Goal: Transaction & Acquisition: Purchase product/service

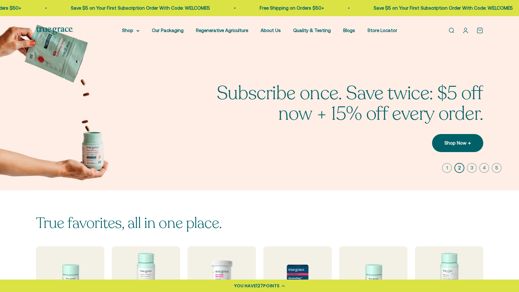
click at [464, 29] on link "Open account page" at bounding box center [465, 30] width 7 height 7
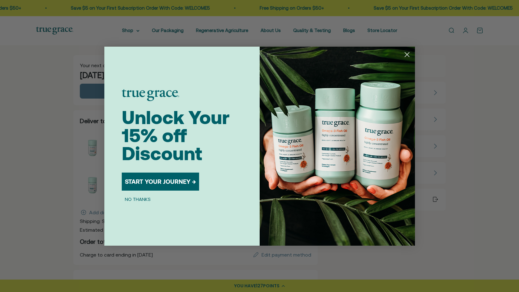
click at [171, 181] on button "START YOUR JOURNEY →" at bounding box center [160, 181] width 77 height 18
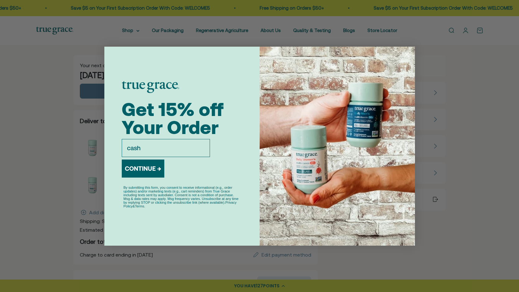
type input "cashishtt@gmail.com"
click at [151, 171] on button "CONTINUE →" at bounding box center [143, 168] width 43 height 18
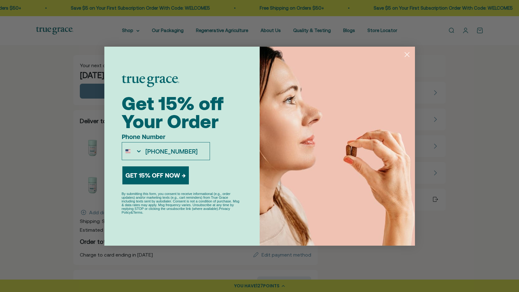
type input "504-264-2478"
click at [144, 177] on button "GET 15% OFF NOW →" at bounding box center [155, 175] width 66 height 18
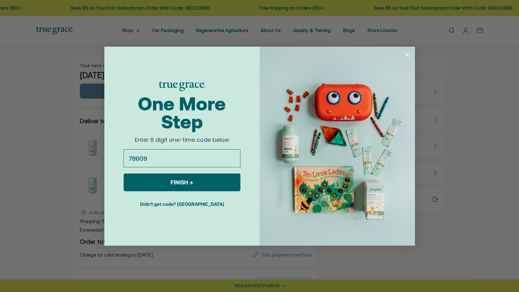
click at [144, 158] on input "78609" at bounding box center [182, 158] width 117 height 18
type input "786069"
click at [185, 182] on button "FINISH →" at bounding box center [182, 182] width 117 height 18
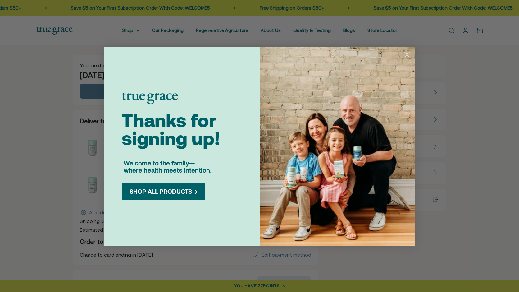
click at [409, 52] on circle "Close dialog" at bounding box center [406, 54] width 10 height 10
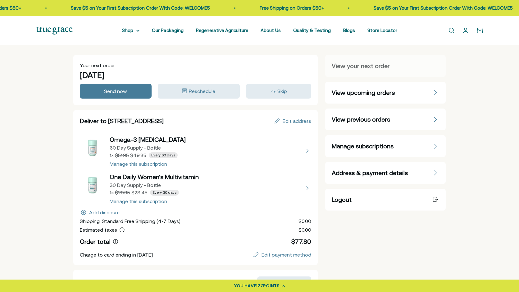
click at [307, 188] on button "view details about One Daily Women's Multivitamin 30 Day Supply - Bottle 1 × $2…" at bounding box center [196, 187] width 232 height 31
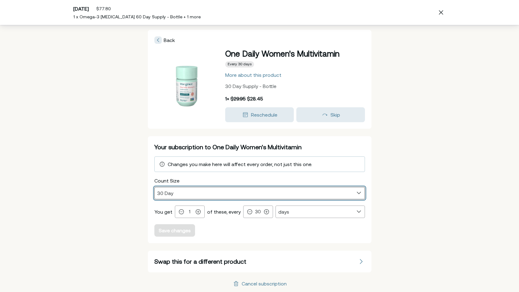
click at [356, 192] on select "30 Day 90 Day" at bounding box center [260, 193] width 210 height 12
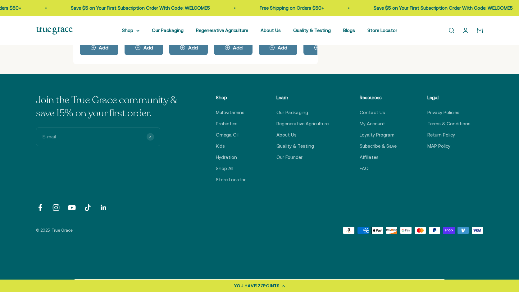
scroll to position [327, 0]
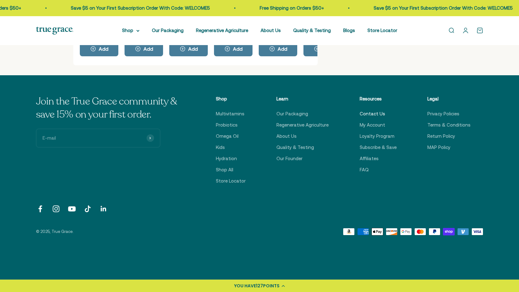
click at [371, 111] on link "Contact Us" at bounding box center [372, 113] width 25 height 7
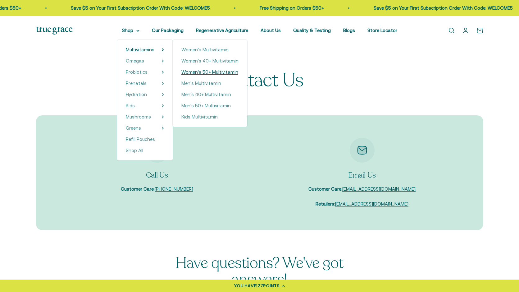
click at [195, 71] on span "Women's 50+ Multivitamin" at bounding box center [209, 71] width 57 height 5
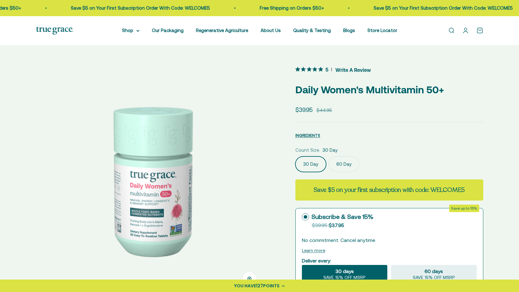
click at [344, 162] on label "60 Day" at bounding box center [344, 164] width 31 height 16
click at [295, 156] on input "60 Day" at bounding box center [295, 156] width 0 height 0
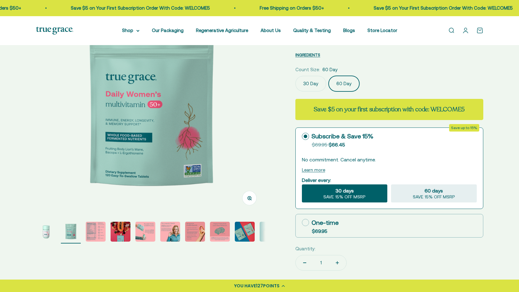
scroll to position [81, 0]
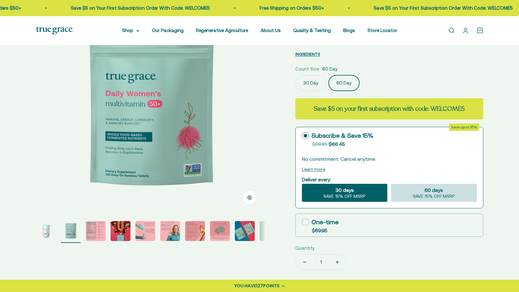
click at [437, 193] on span "60 days" at bounding box center [433, 189] width 18 height 7
click at [391, 184] on input "60 days SAVE 15% OFF MSRP" at bounding box center [391, 183] width 0 height 0
radio input "true"
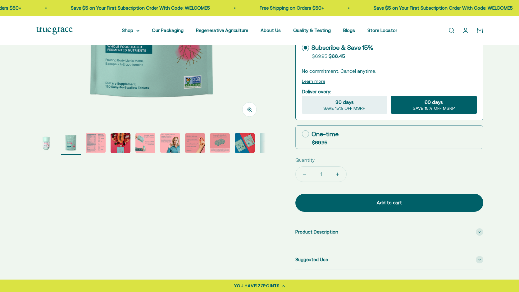
scroll to position [169, 0]
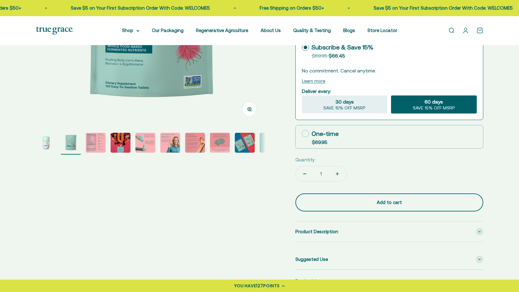
click at [385, 202] on div "Add to cart" at bounding box center [389, 201] width 163 height 7
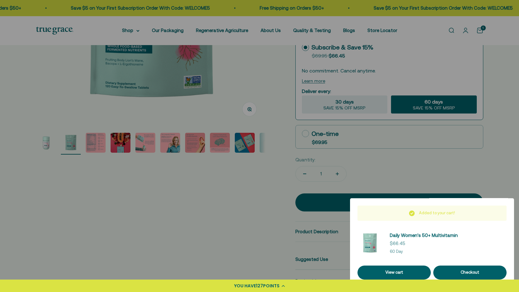
click at [498, 60] on div at bounding box center [259, 146] width 519 height 292
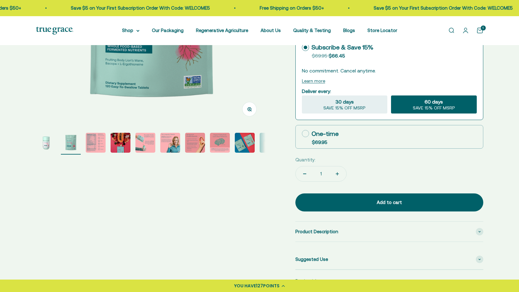
click at [480, 32] on link "Open cart 1" at bounding box center [479, 30] width 7 height 7
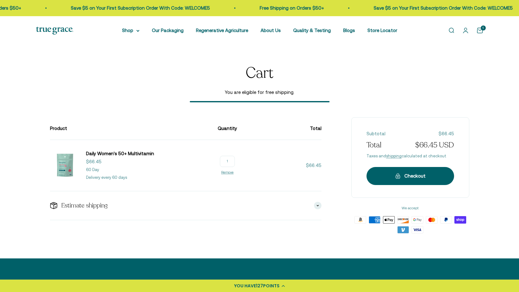
click at [465, 31] on link "Open account page" at bounding box center [465, 30] width 7 height 7
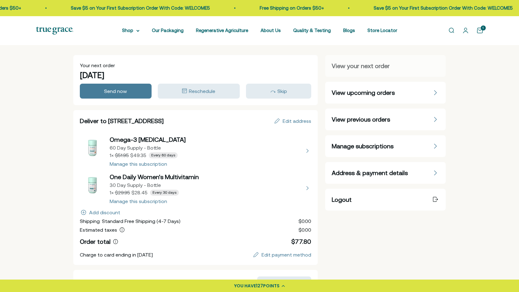
click at [303, 185] on button "view details about One Daily Women's Multivitamin 30 Day Supply - Bottle 1 × $2…" at bounding box center [196, 187] width 232 height 31
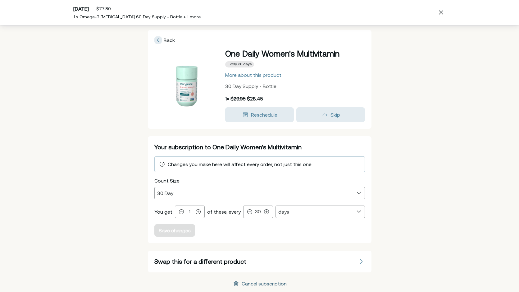
click at [248, 284] on div "Cancel subscription" at bounding box center [264, 283] width 45 height 5
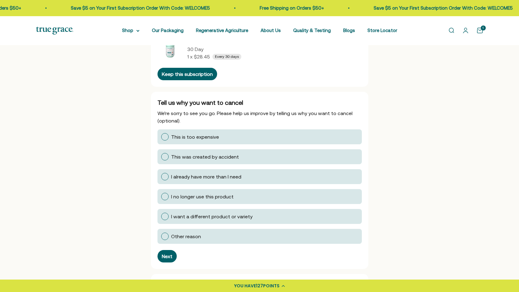
scroll to position [44, 0]
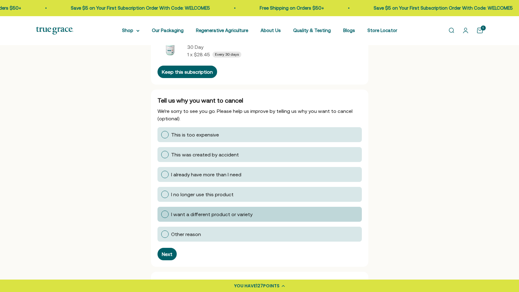
click at [194, 215] on span "I want a different product or variety" at bounding box center [211, 214] width 81 height 6
click at [161, 214] on input "I want a different product or variety" at bounding box center [161, 214] width 0 height 0
click at [166, 252] on div "Next" at bounding box center [167, 253] width 11 height 5
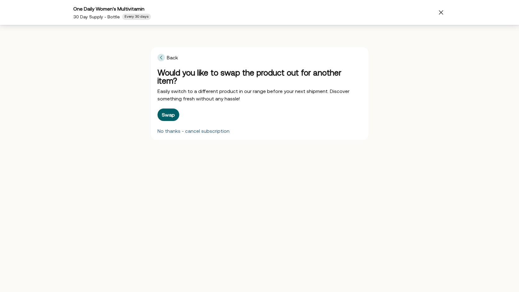
click at [211, 128] on div "No thanks - cancel subscription" at bounding box center [193, 130] width 72 height 5
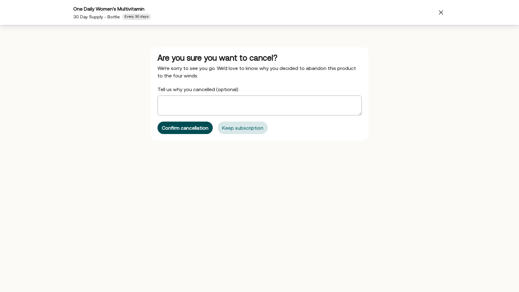
click at [190, 130] on button "Confirm cancellation" at bounding box center [184, 127] width 55 height 12
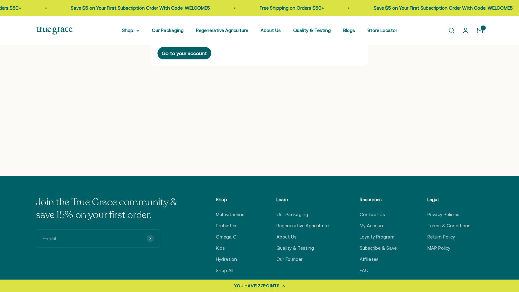
scroll to position [0, 0]
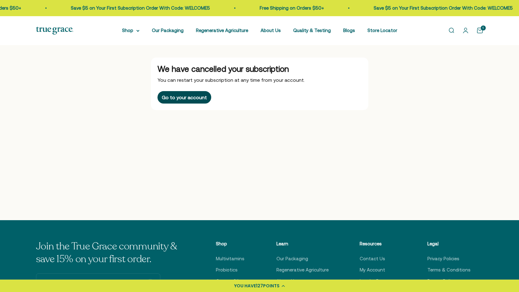
click at [185, 103] on button "Go to your account" at bounding box center [184, 97] width 54 height 12
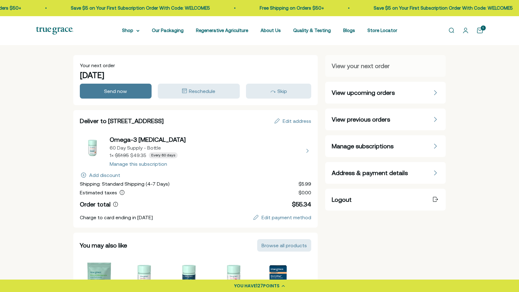
click at [482, 28] on cart-count "1" at bounding box center [483, 27] width 5 height 5
click at [134, 139] on button "view details about Omega-3 Fish Oil 60 Day Supply - Bottle 1 × $49.35 Every 60 …" at bounding box center [196, 150] width 232 height 31
select select "60 Day"
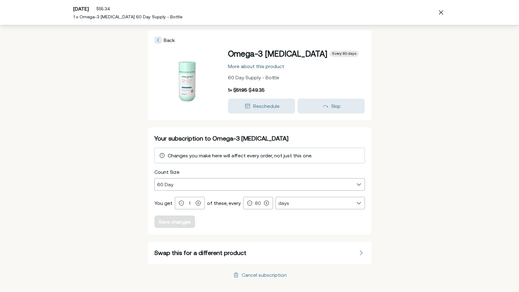
click at [248, 65] on div "More about this product" at bounding box center [256, 66] width 56 height 5
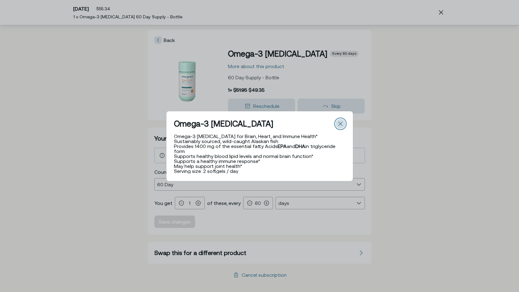
click at [340, 123] on icon "Close" at bounding box center [340, 124] width 4 height 4
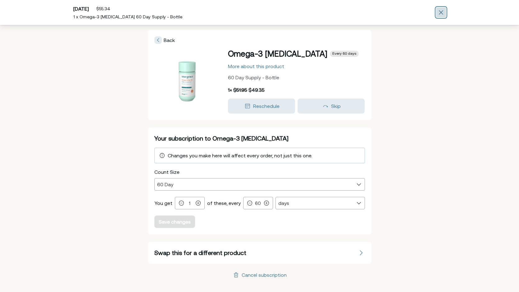
click at [440, 10] on icon "Close" at bounding box center [441, 12] width 4 height 4
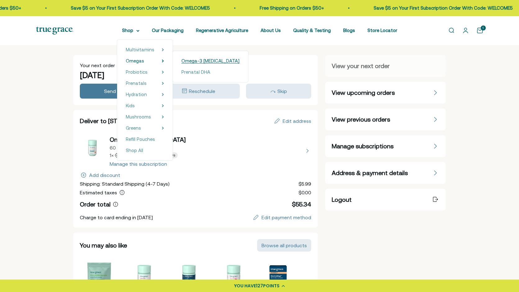
click at [197, 60] on span "Omega-3 [MEDICAL_DATA]" at bounding box center [210, 60] width 58 height 5
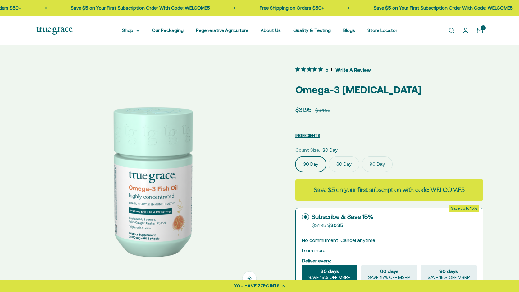
click at [342, 161] on label "60 Day" at bounding box center [344, 164] width 31 height 16
click at [295, 156] on input "60 Day" at bounding box center [295, 156] width 0 height 0
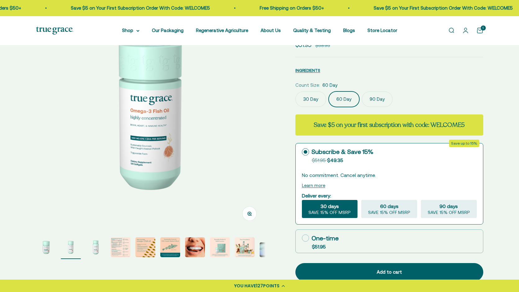
scroll to position [66, 0]
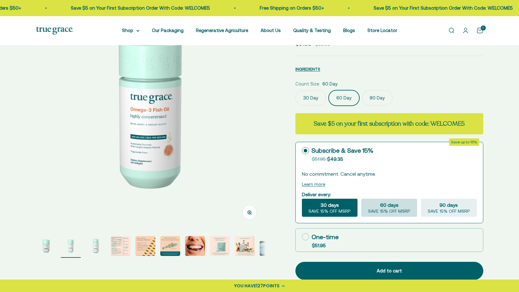
click at [394, 204] on span "60 days" at bounding box center [389, 204] width 18 height 7
click at [361, 198] on input "60 days SAVE 15% OFF MSRP" at bounding box center [361, 198] width 0 height 0
radio input "true"
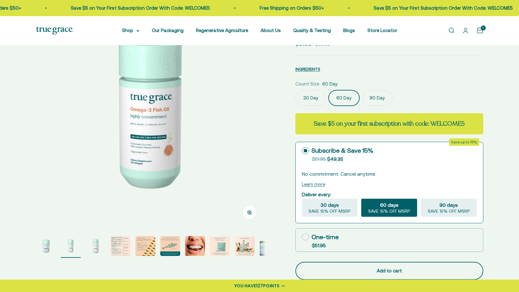
click at [408, 267] on div "Add to cart" at bounding box center [389, 270] width 163 height 7
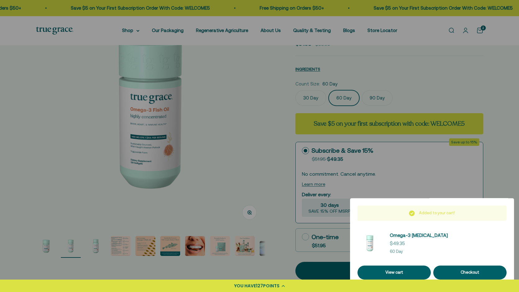
click at [483, 95] on div at bounding box center [259, 146] width 519 height 292
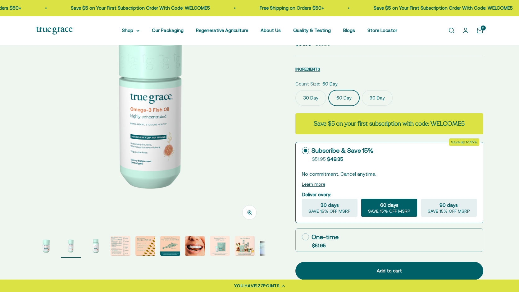
click at [479, 29] on link "Open cart 2" at bounding box center [479, 30] width 7 height 7
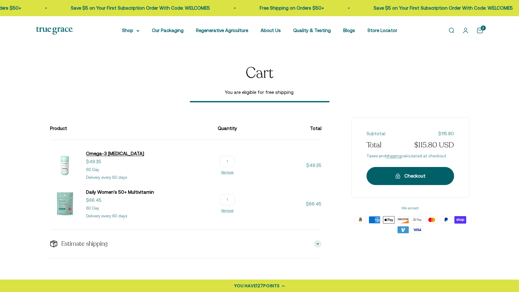
click at [100, 153] on span "Omega-3 [MEDICAL_DATA]" at bounding box center [115, 153] width 58 height 5
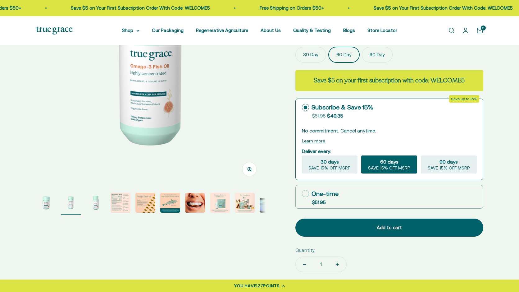
scroll to position [109, 0]
click at [215, 204] on img "Go to item 8" at bounding box center [220, 203] width 20 height 20
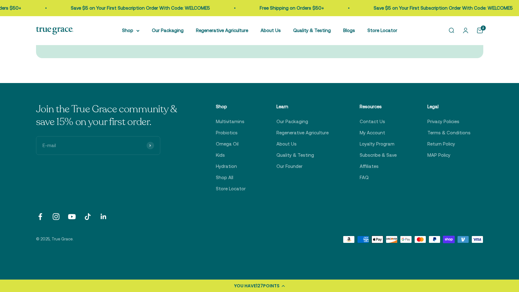
scroll to position [2081, 0]
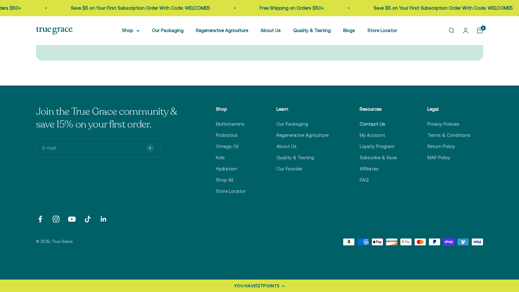
click at [370, 120] on link "Contact Us" at bounding box center [372, 123] width 25 height 7
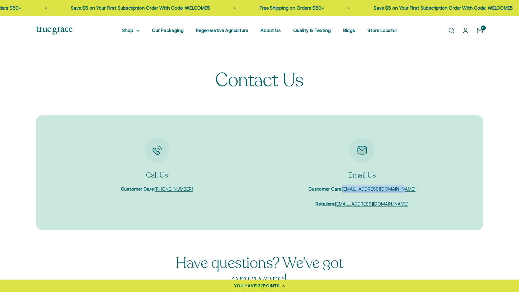
drag, startPoint x: 413, startPoint y: 189, endPoint x: 350, endPoint y: 193, distance: 62.5
click at [350, 193] on div "Email Us Customer Care : [EMAIL_ADDRESS][DOMAIN_NAME] Retailers : [EMAIL_ADDRES…" at bounding box center [362, 173] width 193 height 70
copy link "[EMAIL_ADDRESS][DOMAIN_NAME]"
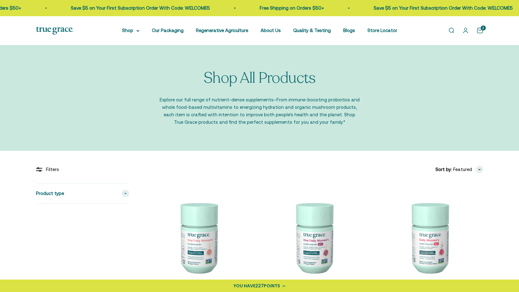
click at [480, 34] on link "Open cart 2" at bounding box center [479, 30] width 7 height 7
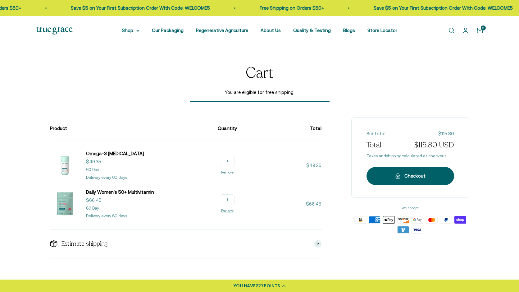
click at [104, 153] on span "Omega-3 [MEDICAL_DATA]" at bounding box center [115, 153] width 58 height 5
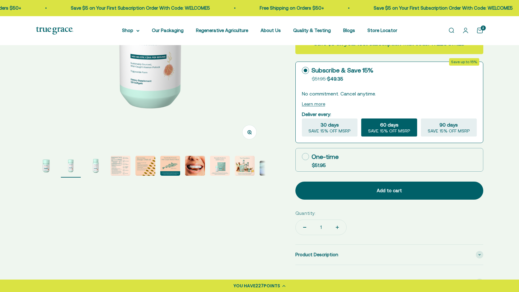
scroll to position [147, 0]
click at [219, 163] on img "Go to item 8" at bounding box center [220, 165] width 20 height 20
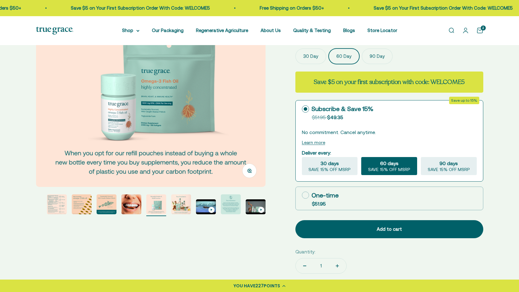
scroll to position [0, 0]
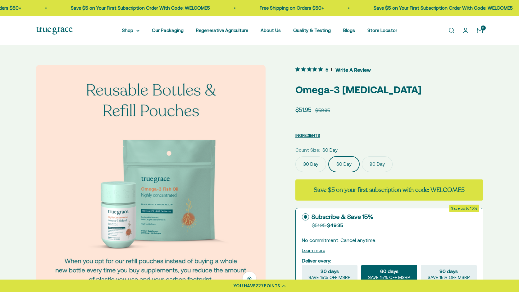
click at [452, 27] on link "Open search" at bounding box center [451, 30] width 7 height 7
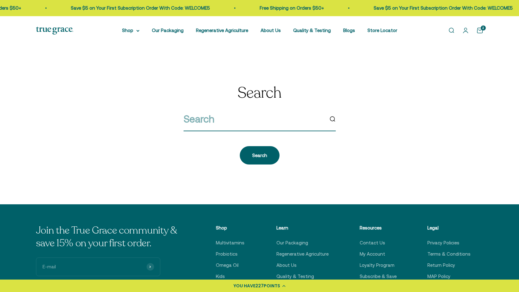
click at [287, 119] on input "search" at bounding box center [254, 119] width 140 height 16
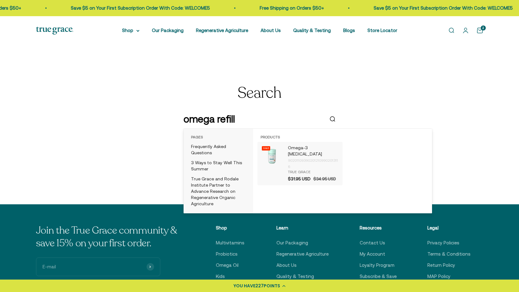
type input "omega refill"
click at [274, 152] on img "products: Omega-3 Fish Oil" at bounding box center [272, 156] width 22 height 22
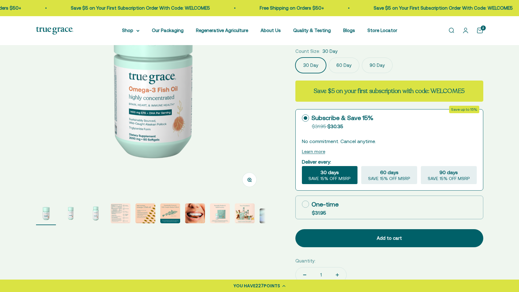
scroll to position [99, 0]
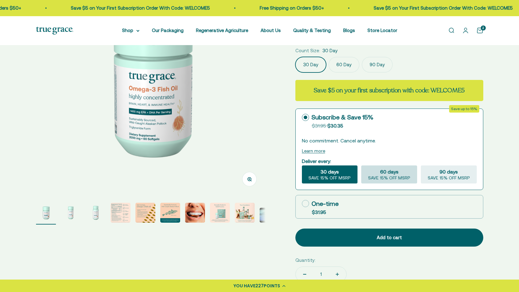
click at [379, 169] on div "60 days SAVE 15% OFF MSRP" at bounding box center [389, 174] width 56 height 18
click at [361, 165] on input "60 days SAVE 15% OFF MSRP" at bounding box center [361, 165] width 0 height 0
radio input "true"
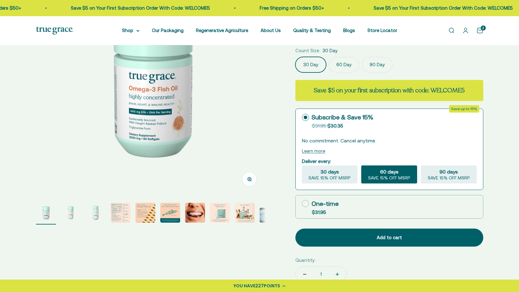
click at [343, 64] on label "60 Day" at bounding box center [344, 65] width 31 height 16
click at [295, 57] on input "60 Day" at bounding box center [295, 57] width 0 height 0
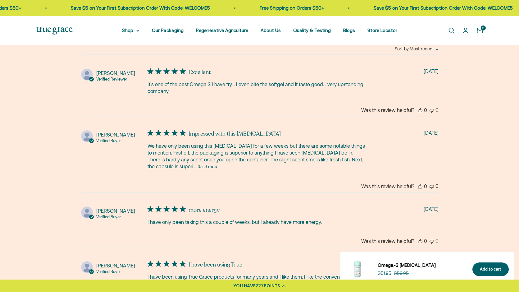
scroll to position [1358, 0]
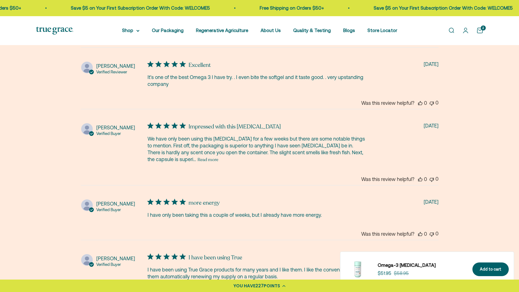
click at [197, 156] on button "Read more" at bounding box center [207, 159] width 21 height 7
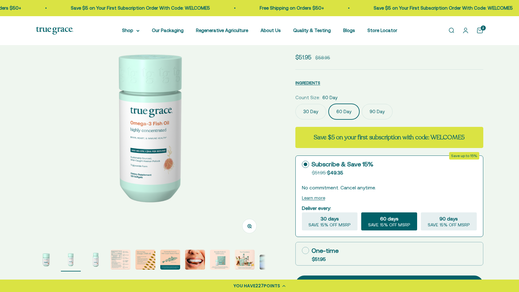
scroll to position [0, 0]
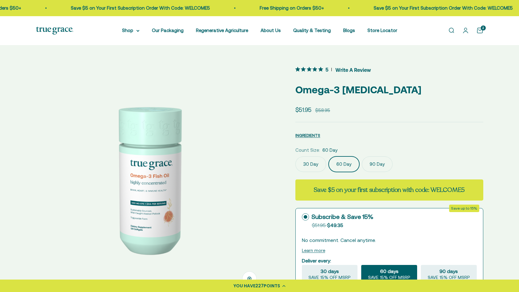
click at [481, 29] on cart-count "2" at bounding box center [483, 27] width 5 height 5
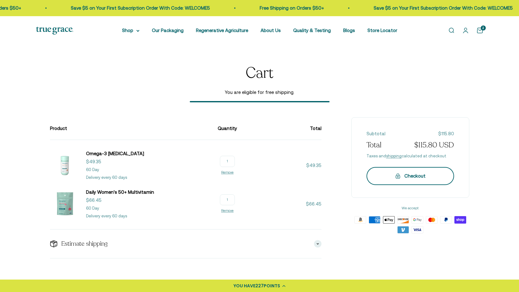
click at [390, 177] on div "Checkout" at bounding box center [410, 175] width 63 height 7
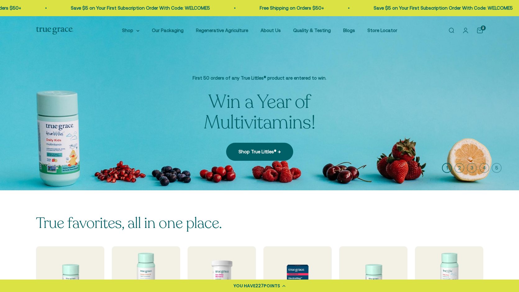
click at [481, 30] on div "2" at bounding box center [483, 27] width 5 height 5
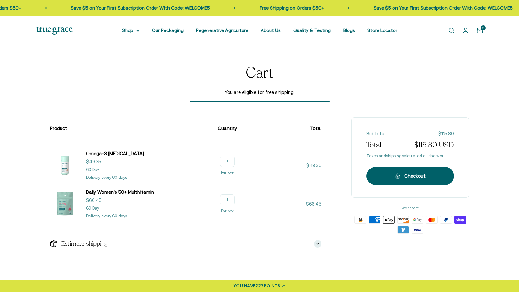
click at [464, 30] on link "Open account page" at bounding box center [465, 30] width 7 height 7
